Goal: Task Accomplishment & Management: Manage account settings

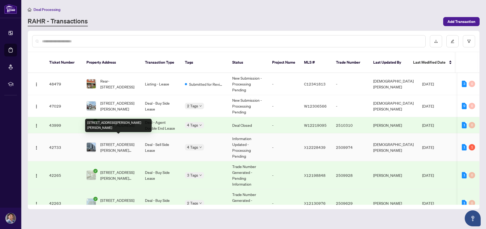
click at [107, 141] on span "[STREET_ADDRESS][PERSON_NAME][PERSON_NAME]" at bounding box center [118, 147] width 36 height 12
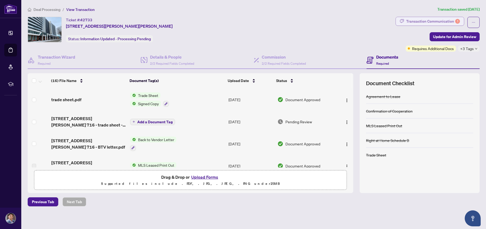
click at [434, 19] on div "Transaction Communication 1" at bounding box center [433, 21] width 54 height 9
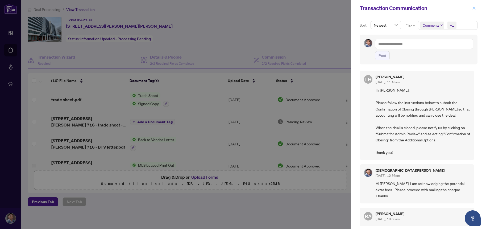
click at [474, 9] on icon "close" at bounding box center [474, 8] width 4 height 4
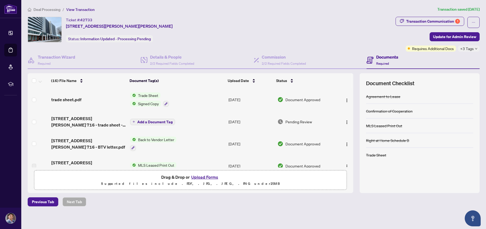
click at [477, 48] on icon "down" at bounding box center [476, 48] width 3 height 3
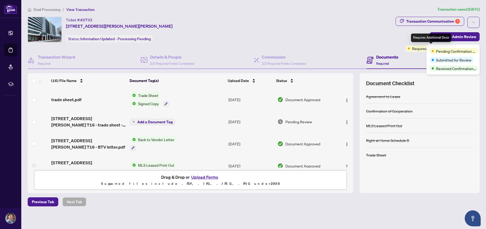
click at [414, 49] on span "Requires Additional Docs" at bounding box center [433, 48] width 42 height 6
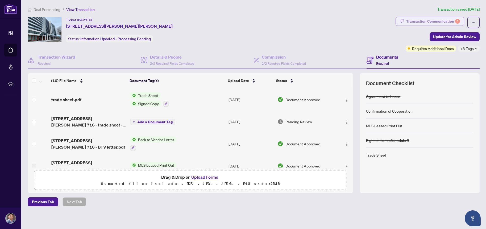
click at [434, 22] on div "Transaction Communication 1" at bounding box center [433, 21] width 54 height 9
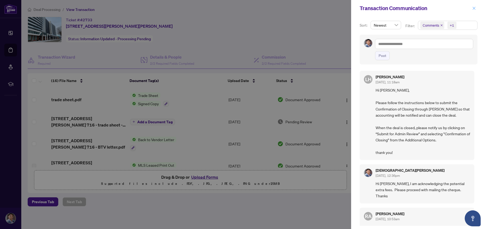
click at [474, 9] on icon "close" at bounding box center [474, 8] width 4 height 4
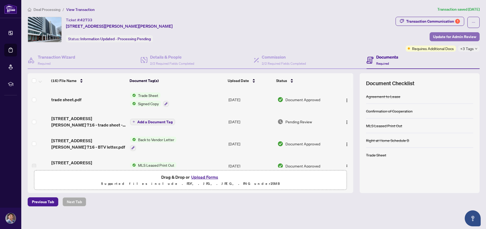
click at [456, 36] on span "Update for Admin Review" at bounding box center [454, 36] width 43 height 9
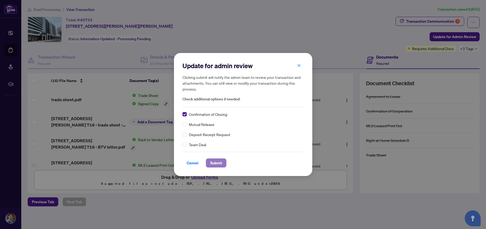
click at [215, 165] on span "Submit" at bounding box center [216, 163] width 12 height 9
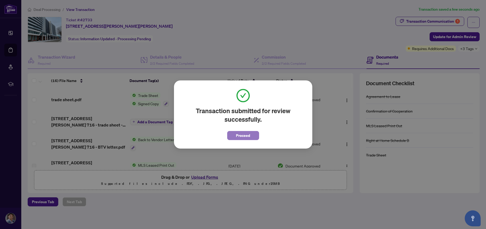
click at [243, 139] on span "Proceed" at bounding box center [243, 135] width 14 height 9
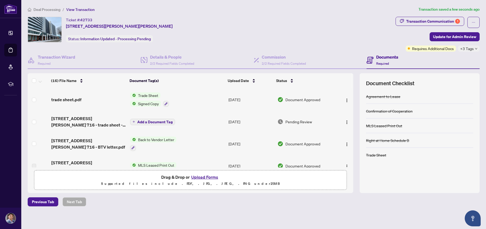
click at [49, 10] on span "Deal Processing" at bounding box center [47, 9] width 27 height 5
